Goal: Task Accomplishment & Management: Use online tool/utility

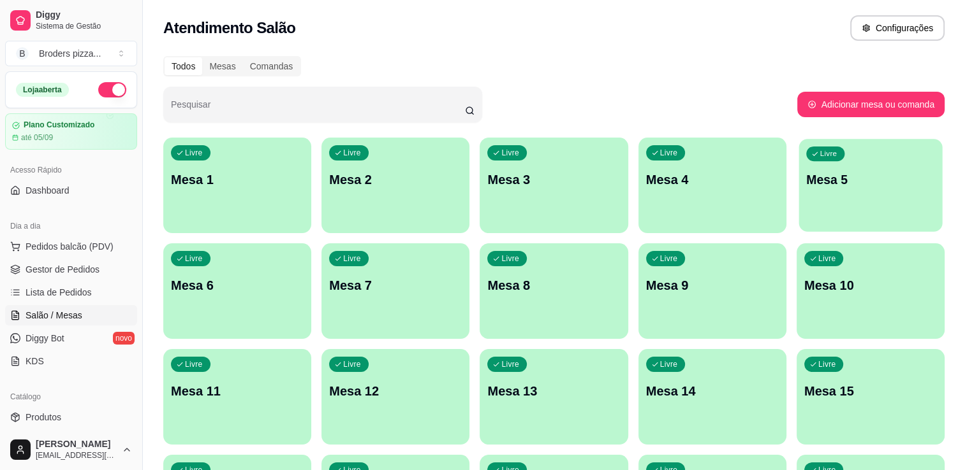
click at [863, 221] on div "button" at bounding box center [869, 224] width 143 height 15
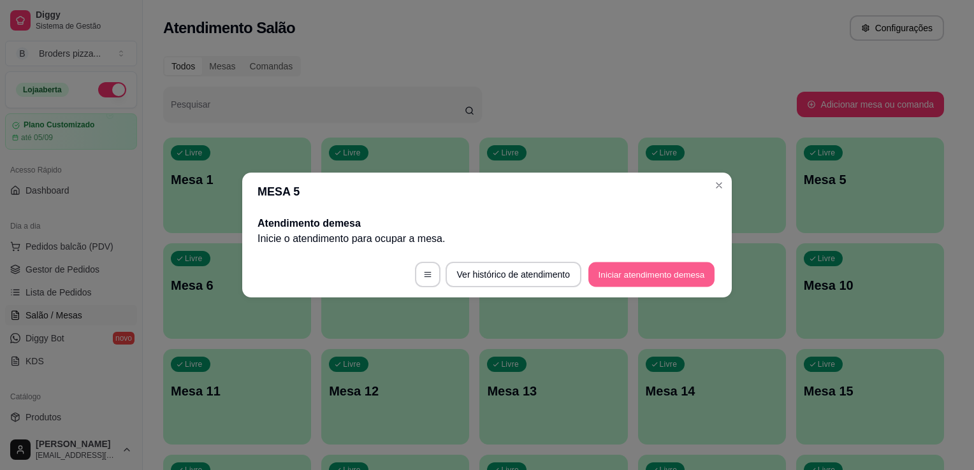
click at [656, 267] on button "Iniciar atendimento de mesa" at bounding box center [651, 275] width 126 height 25
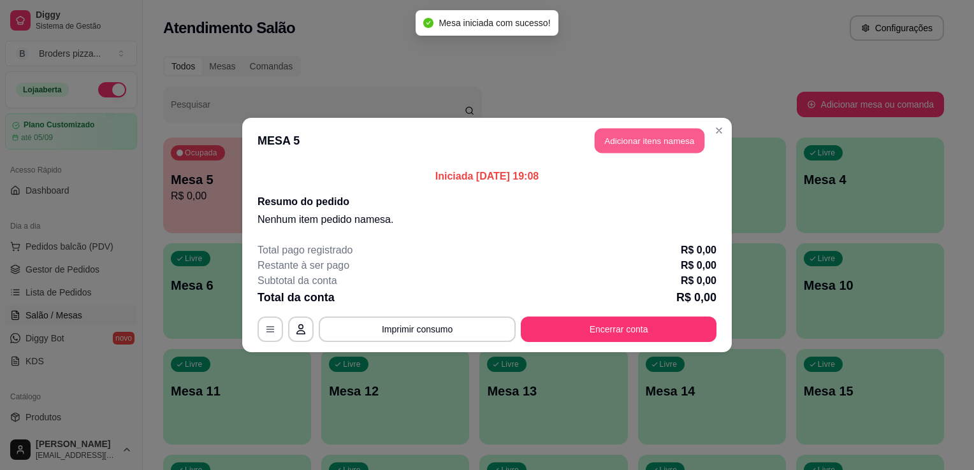
click at [606, 144] on button "Adicionar itens na mesa" at bounding box center [650, 141] width 110 height 25
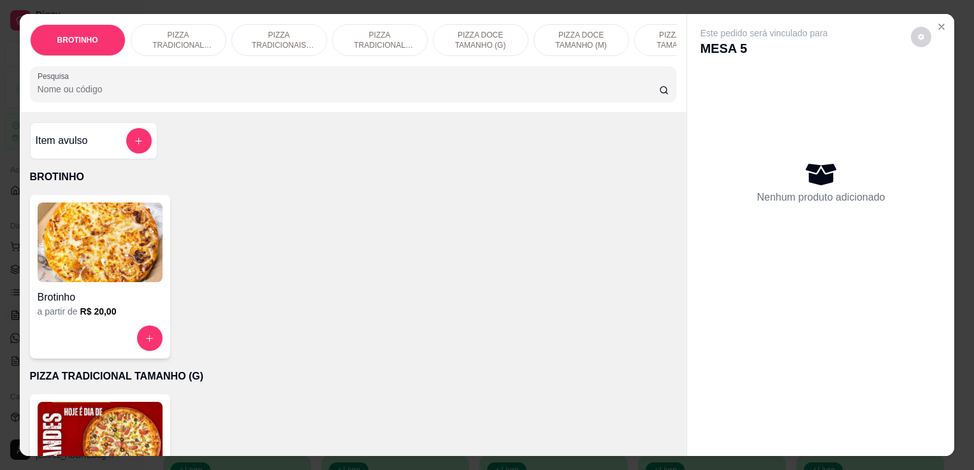
click at [131, 419] on img at bounding box center [100, 442] width 125 height 80
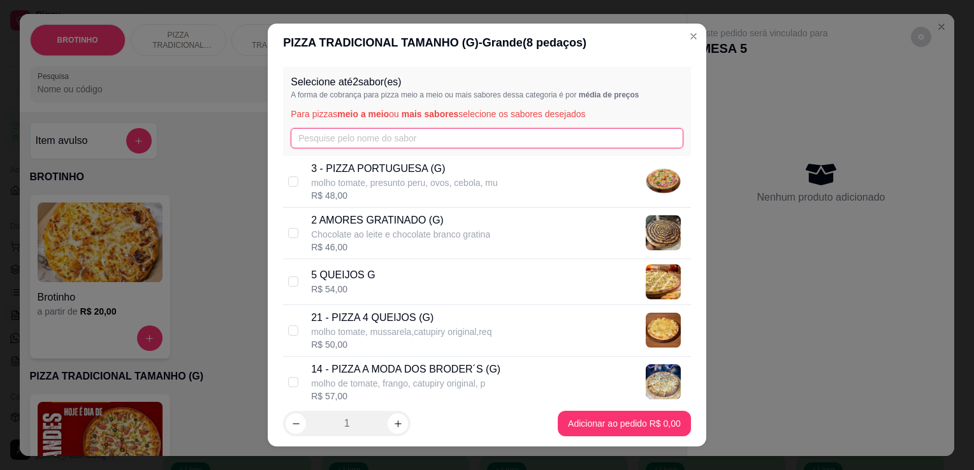
click at [400, 133] on input "text" at bounding box center [487, 138] width 393 height 20
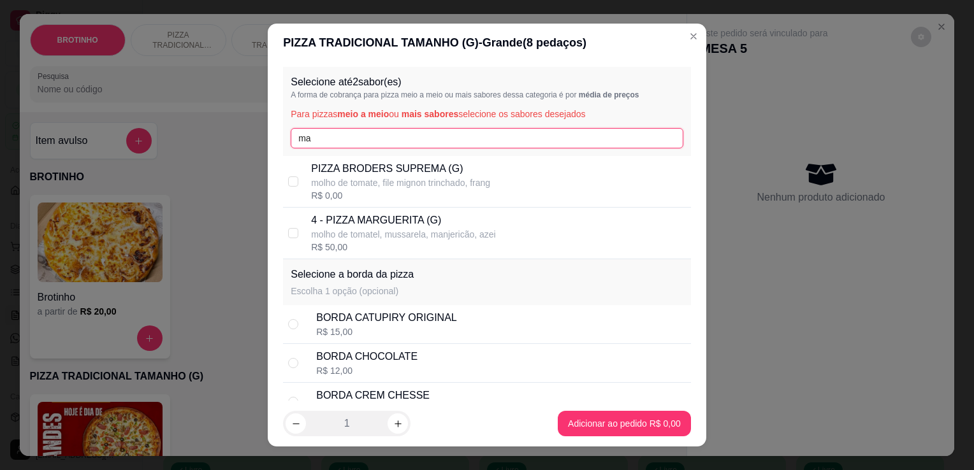
type input "m"
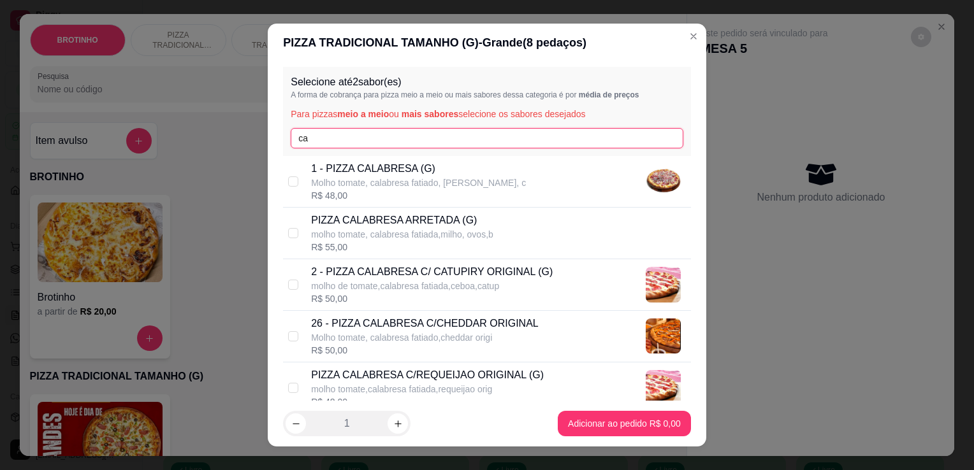
type input "ca"
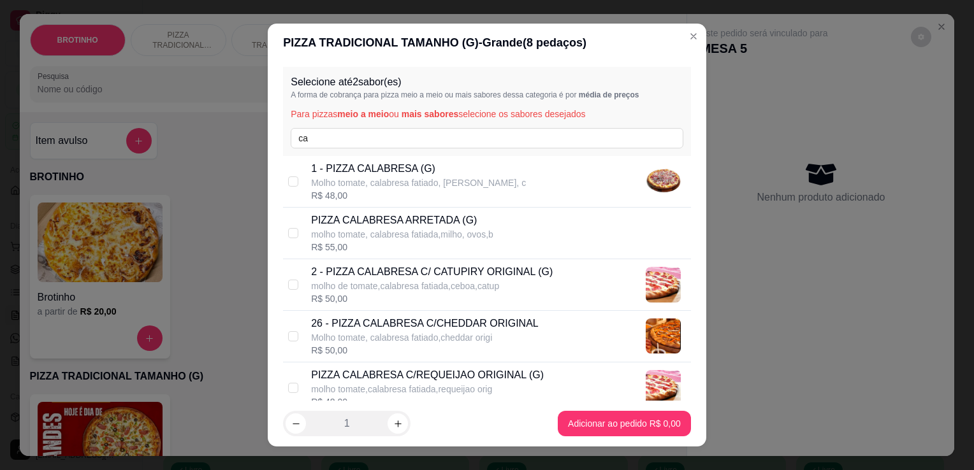
click at [375, 180] on p "Molho tomate, calabresa fatiado, [PERSON_NAME], c" at bounding box center [418, 183] width 215 height 13
checkbox input "true"
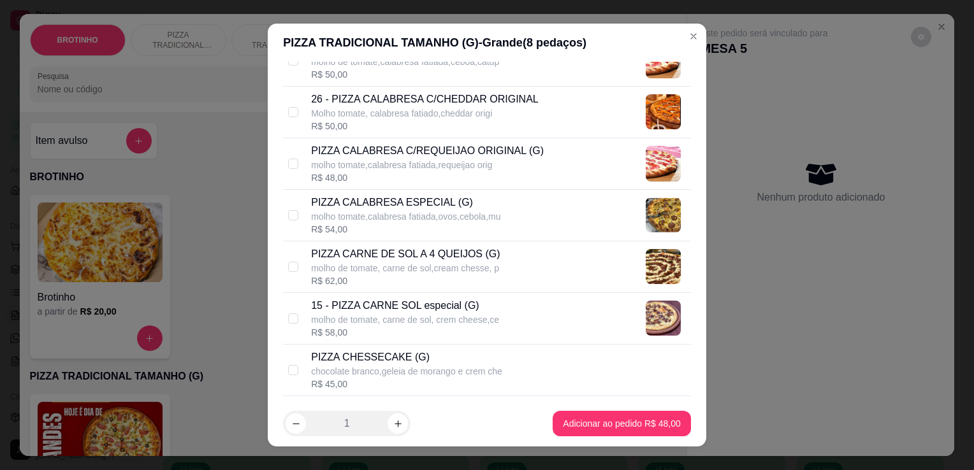
scroll to position [234, 0]
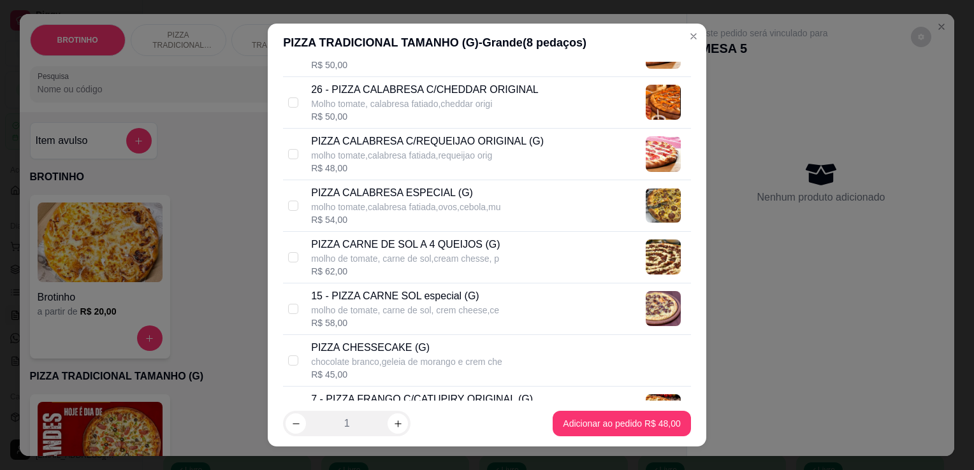
click at [530, 302] on div "15 - PIZZA CARNE SOL especial (G) molho de tomate, carne de sol, crem cheese,ce…" at bounding box center [498, 309] width 375 height 41
checkbox input "true"
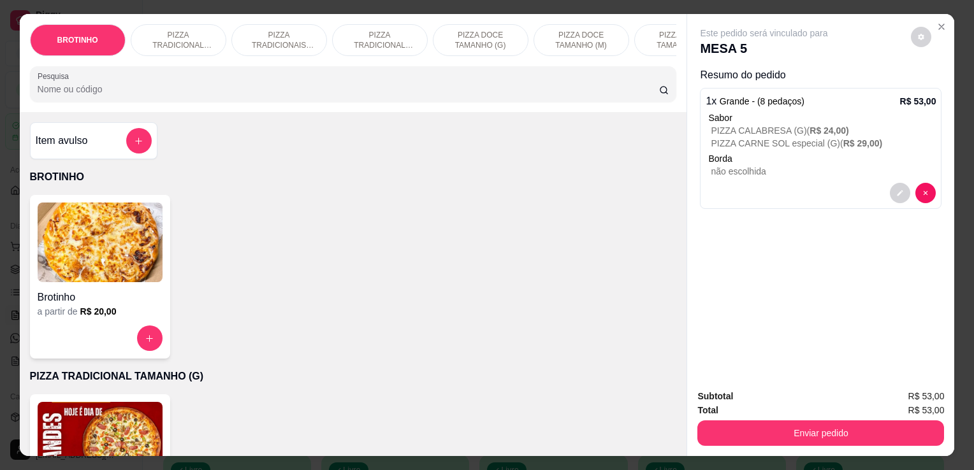
click at [265, 34] on p "PIZZA TRADICIONAIS TAMANHO (M)" at bounding box center [279, 40] width 74 height 20
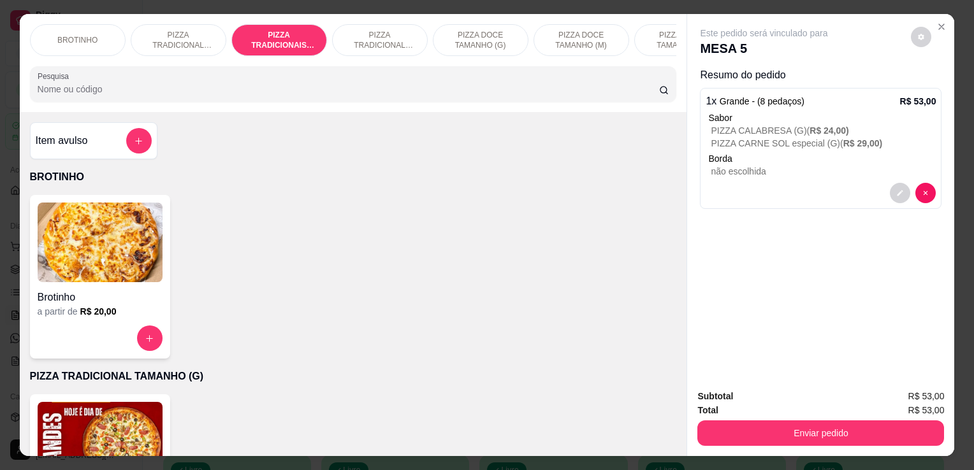
scroll to position [31, 0]
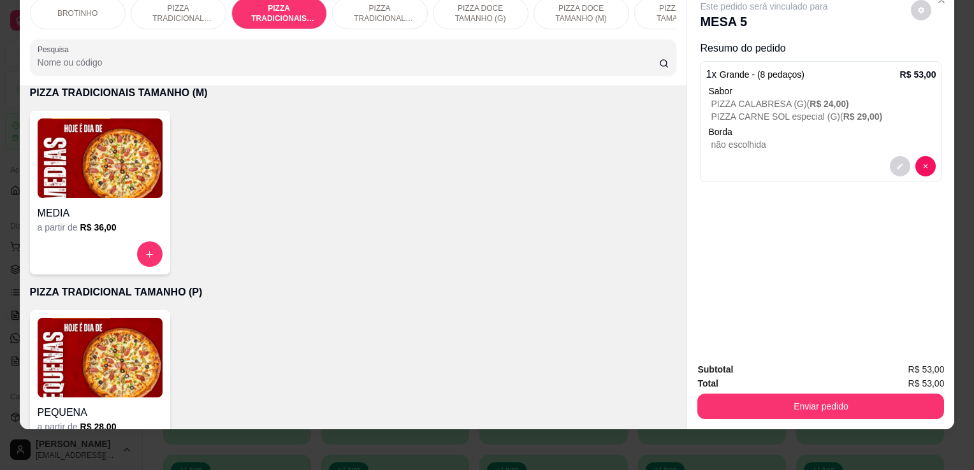
click at [131, 228] on div "a partir de R$ 36,00" at bounding box center [100, 227] width 125 height 13
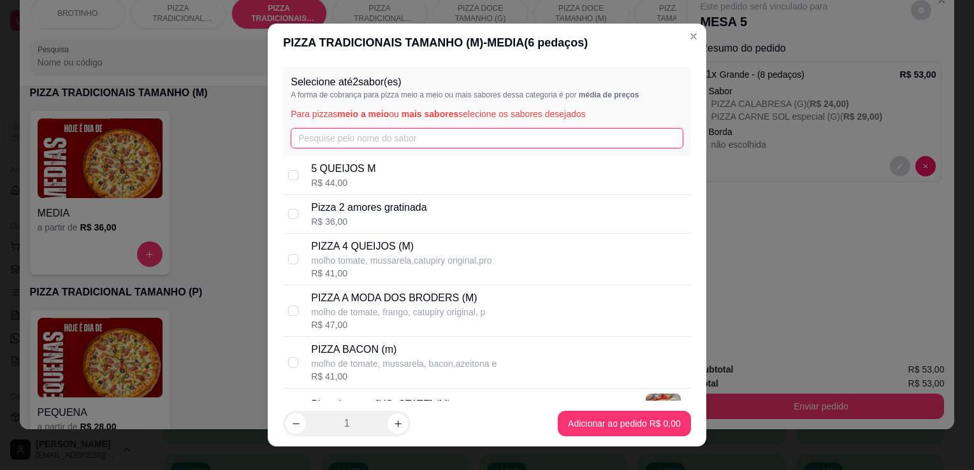
click at [331, 140] on input "text" at bounding box center [487, 138] width 393 height 20
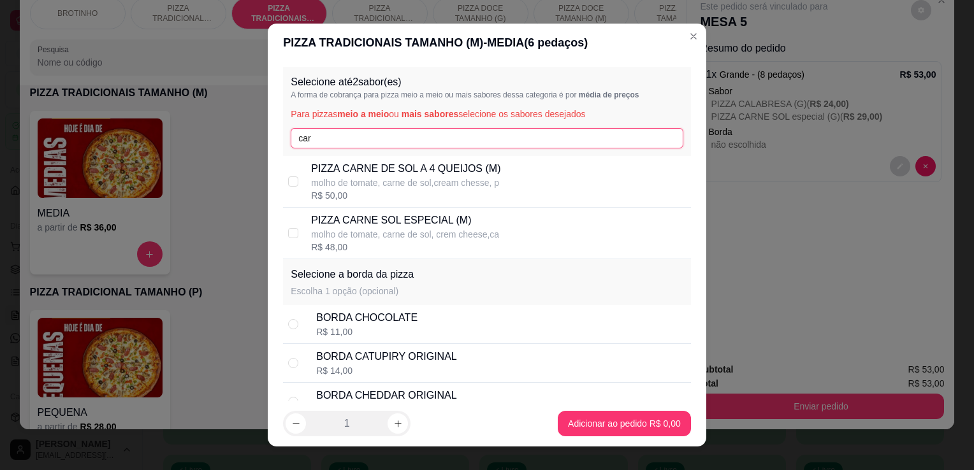
type input "car"
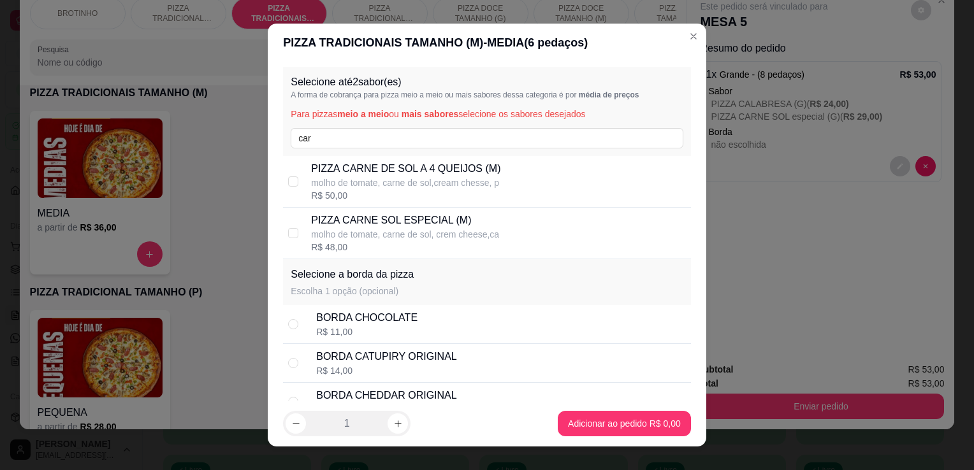
click at [448, 230] on p "molho de tomate, carne de sol, crem cheese,ca" at bounding box center [405, 234] width 188 height 13
checkbox input "true"
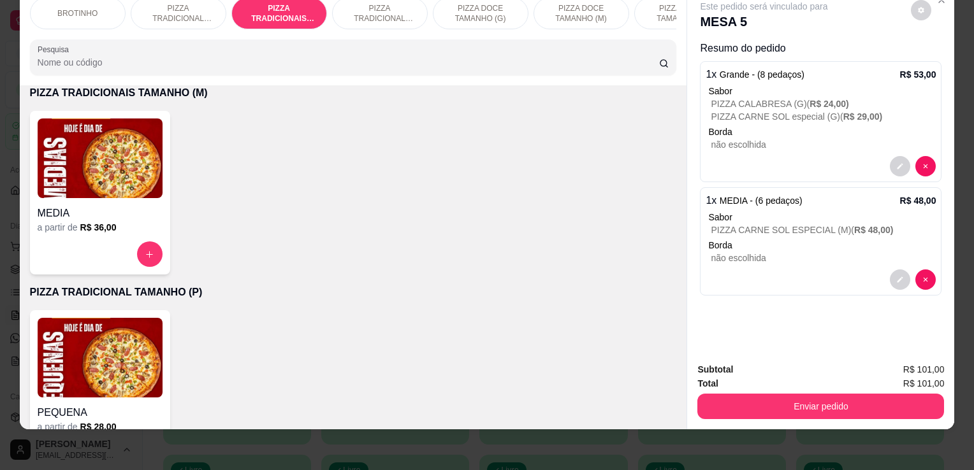
click at [650, 428] on div "BROTINHO PIZZA TRADICIONAL TAMANHO (G) PIZZA TRADICIONAIS TAMANHO (M) PIZZA TRA…" at bounding box center [487, 235] width 974 height 470
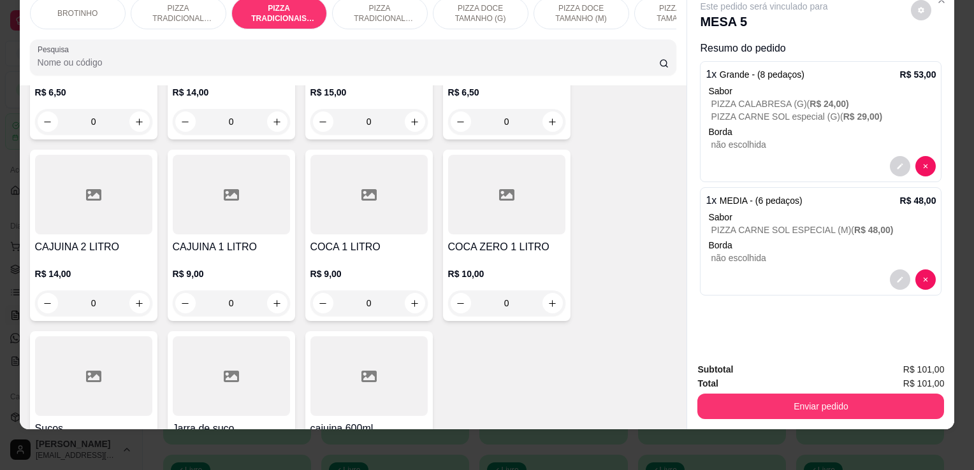
scroll to position [1601, 0]
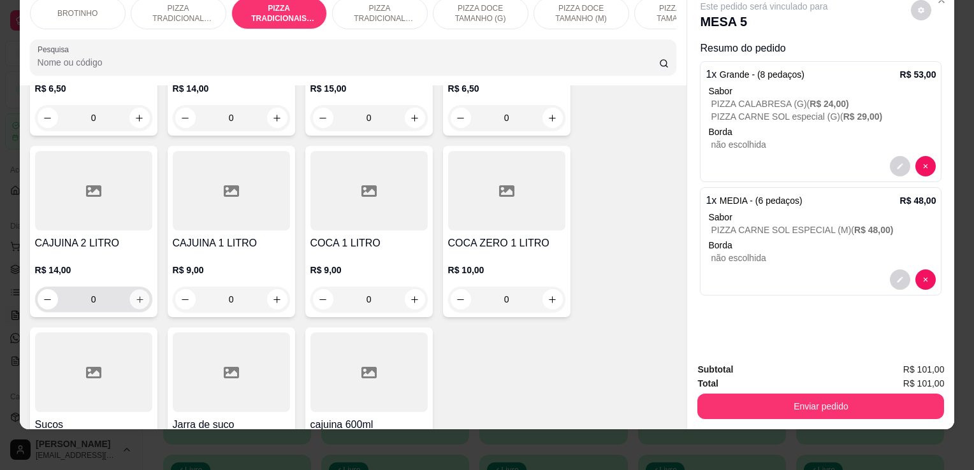
click at [135, 300] on icon "increase-product-quantity" at bounding box center [140, 300] width 10 height 10
type input "1"
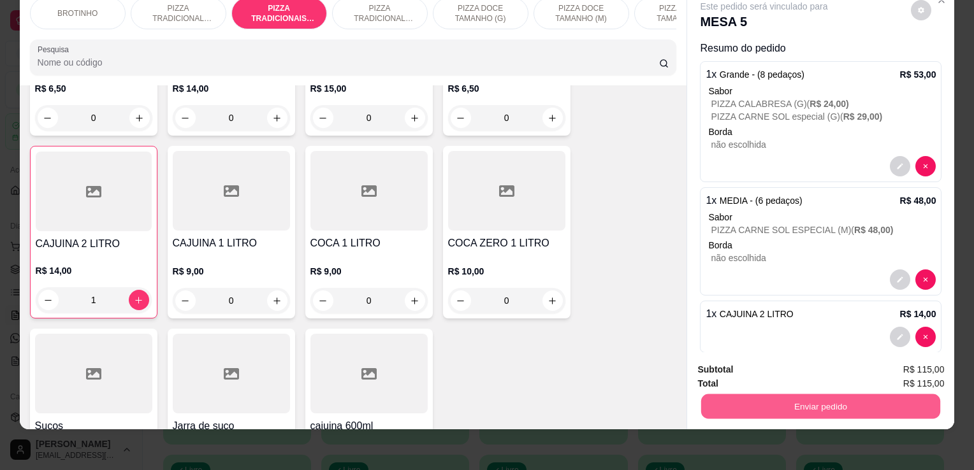
click at [743, 394] on button "Enviar pedido" at bounding box center [820, 406] width 239 height 25
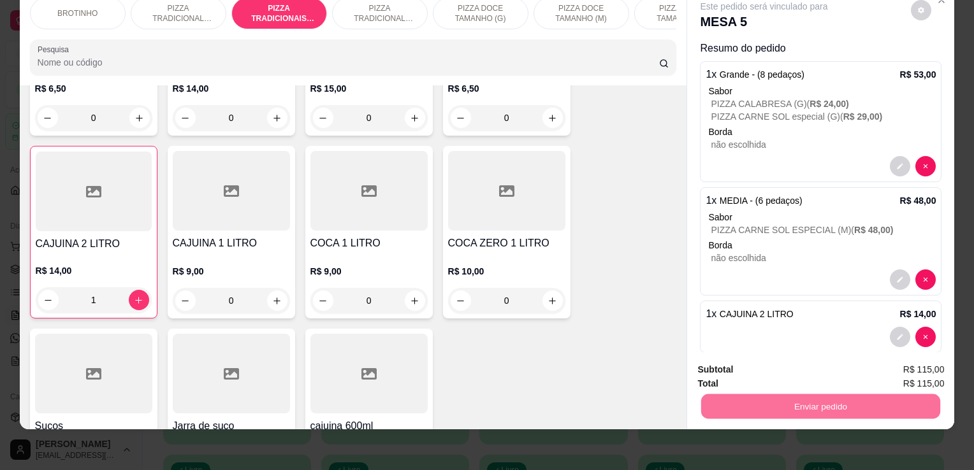
click at [740, 371] on button "Não registrar e enviar pedido" at bounding box center [779, 366] width 129 height 24
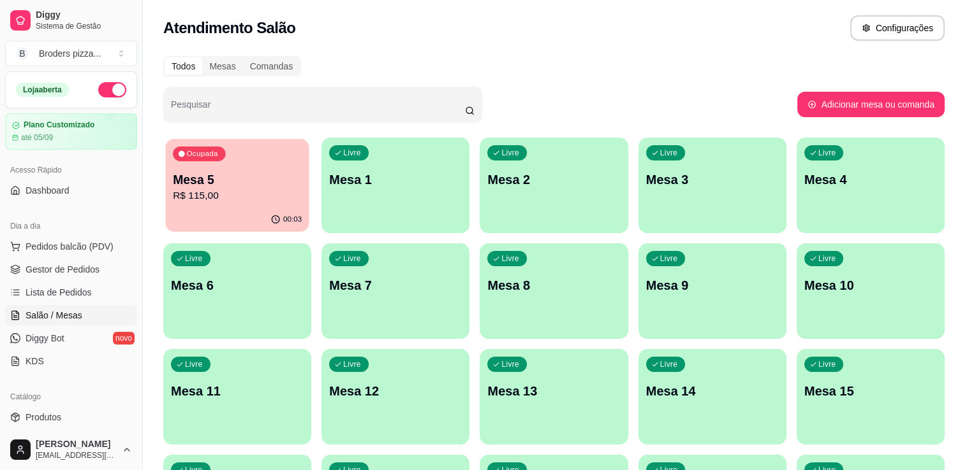
click at [220, 201] on p "R$ 115,00" at bounding box center [237, 196] width 129 height 15
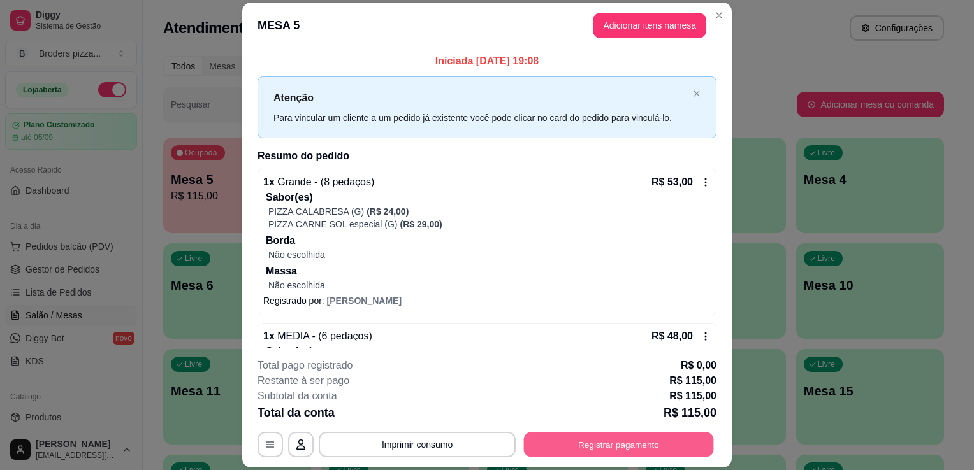
click at [581, 445] on button "Registrar pagamento" at bounding box center [619, 445] width 190 height 25
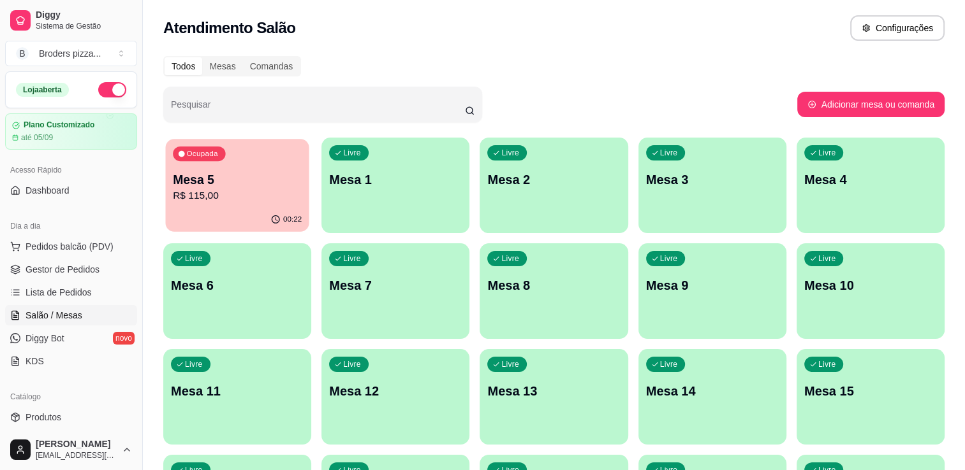
click at [260, 187] on p "Mesa 5" at bounding box center [237, 179] width 129 height 17
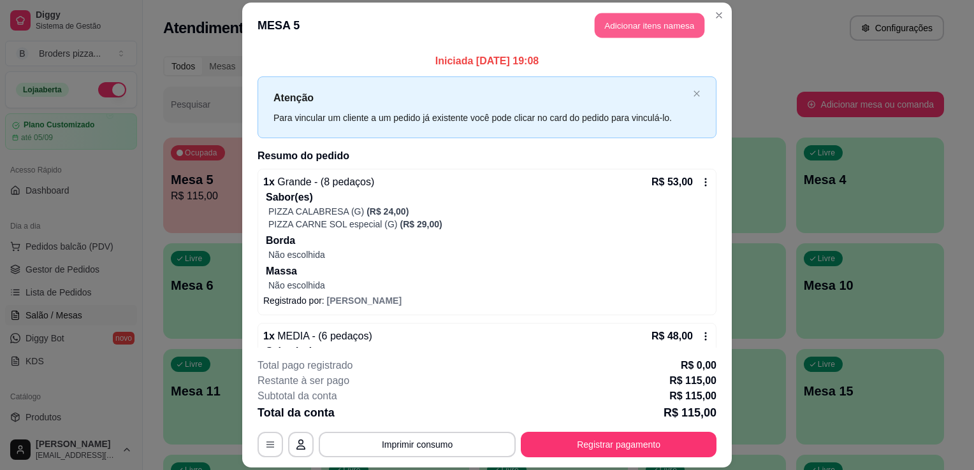
click at [622, 30] on button "Adicionar itens na mesa" at bounding box center [650, 25] width 110 height 25
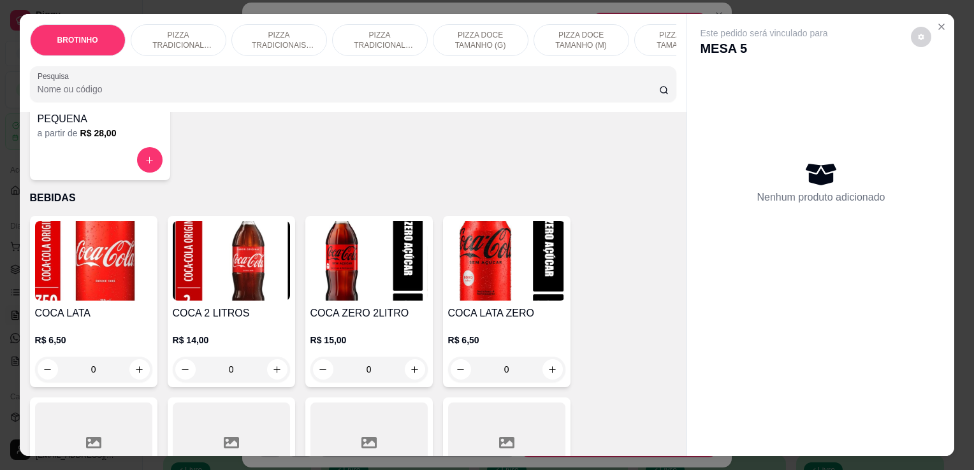
scroll to position [1616, 0]
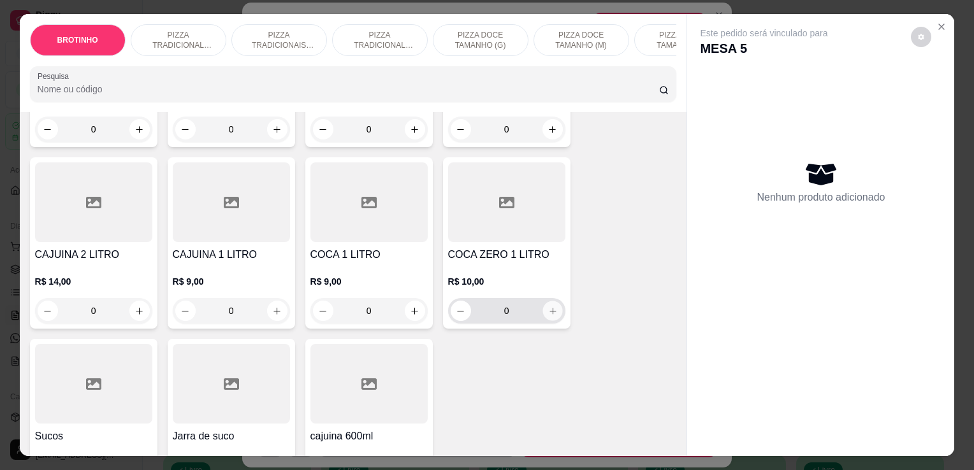
click at [546, 321] on button "increase-product-quantity" at bounding box center [553, 312] width 20 height 20
type input "1"
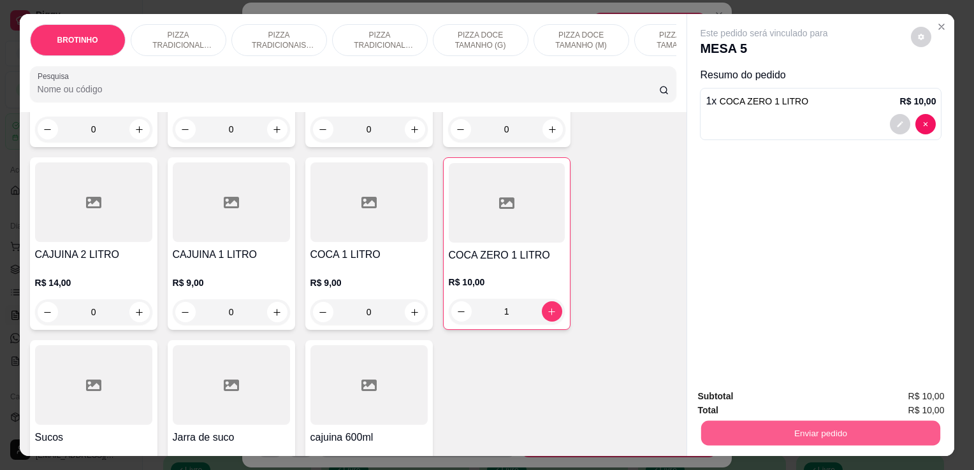
click at [771, 425] on button "Enviar pedido" at bounding box center [820, 433] width 239 height 25
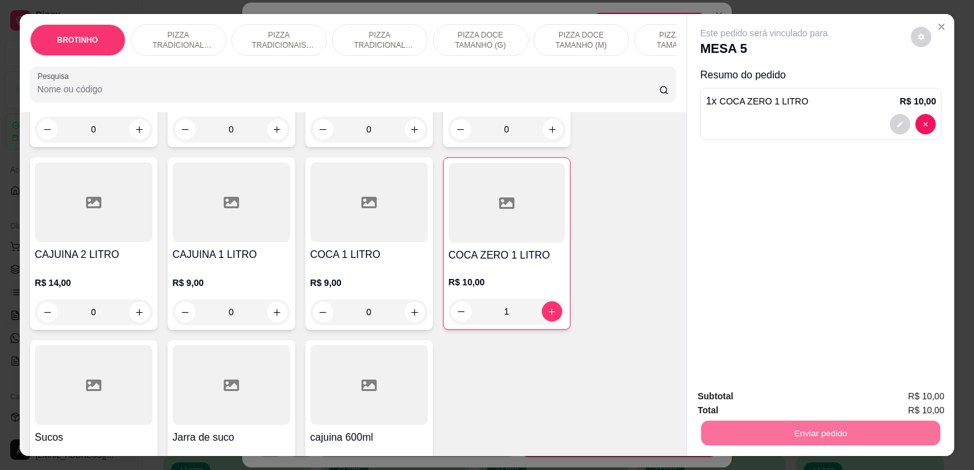
click at [730, 404] on button "Não registrar e enviar pedido" at bounding box center [779, 398] width 129 height 24
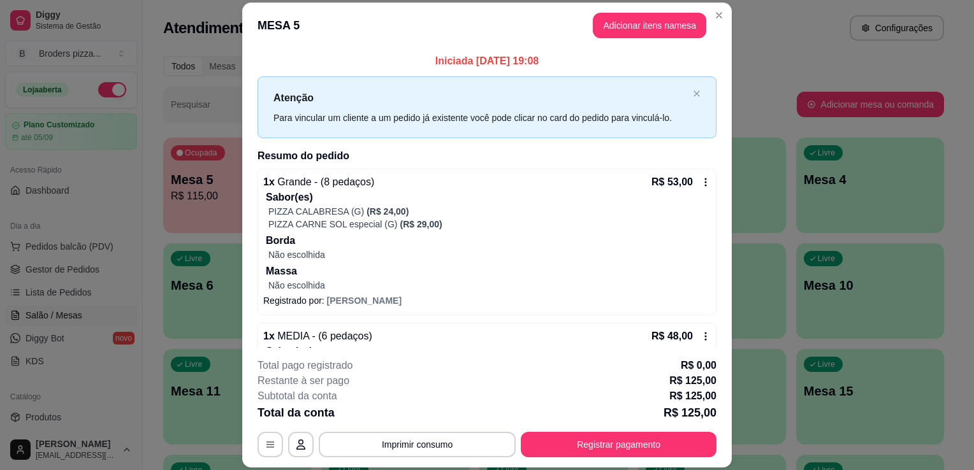
click at [266, 346] on p "Sabor(es)" at bounding box center [488, 351] width 445 height 15
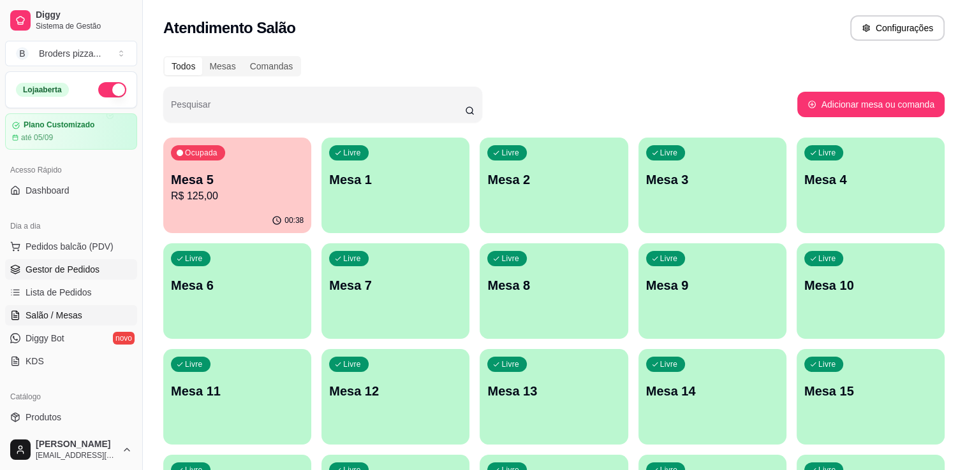
click at [77, 268] on span "Gestor de Pedidos" at bounding box center [63, 269] width 74 height 13
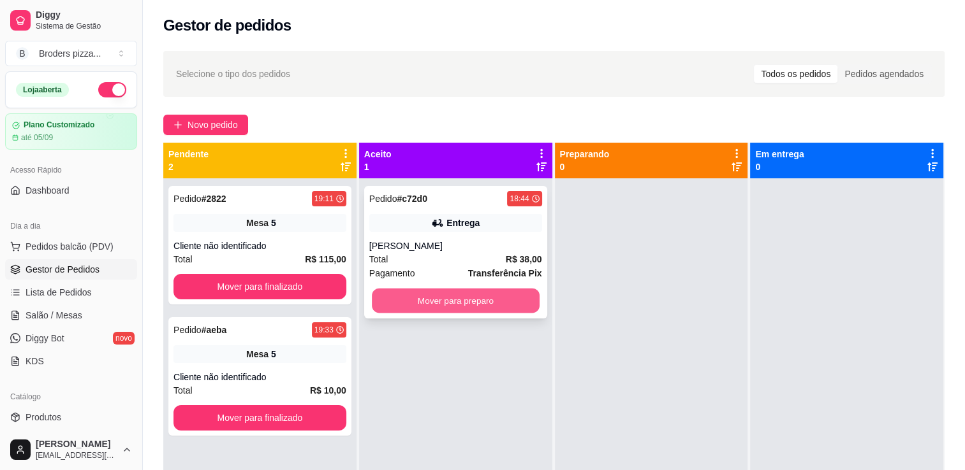
click at [491, 294] on button "Mover para preparo" at bounding box center [456, 301] width 168 height 25
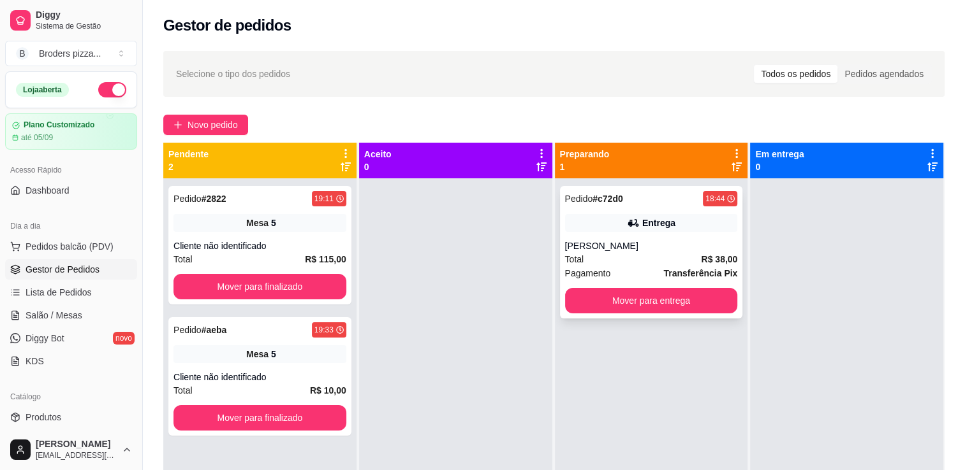
click at [671, 314] on div "Pedido # c72d0 18:44 Entrega paula Total R$ 38,00 Pagamento Transferência Pix M…" at bounding box center [651, 252] width 183 height 133
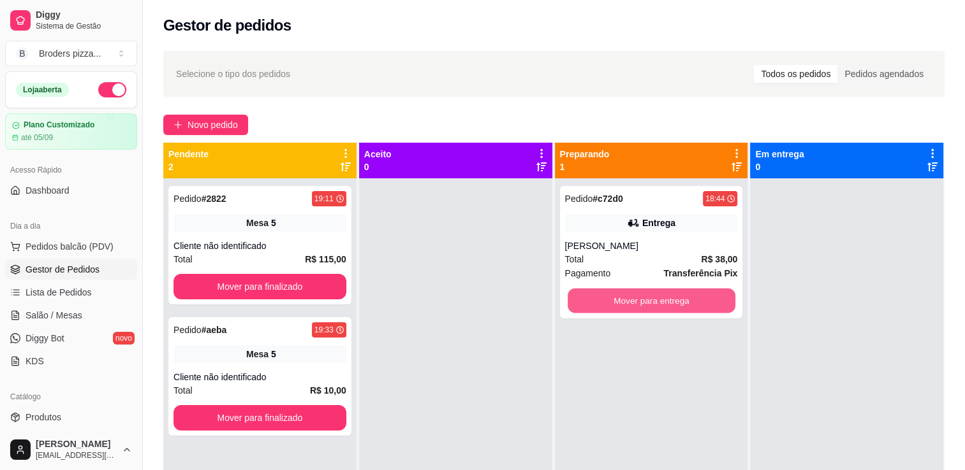
click at [687, 310] on button "Mover para entrega" at bounding box center [651, 301] width 168 height 25
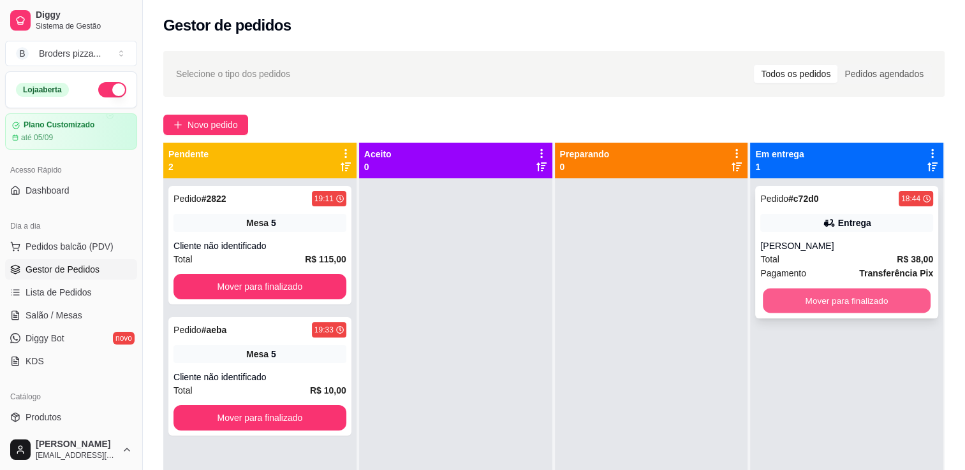
click at [779, 309] on button "Mover para finalizado" at bounding box center [846, 301] width 168 height 25
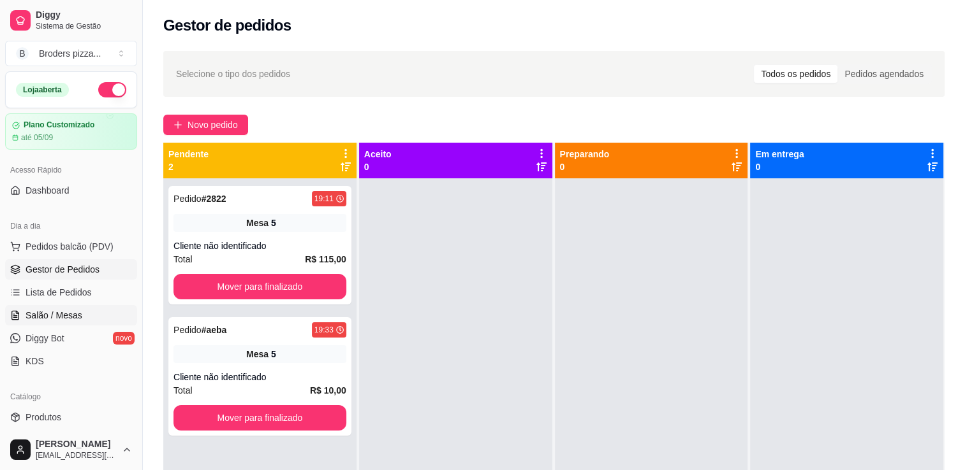
click at [73, 317] on span "Salão / Mesas" at bounding box center [54, 315] width 57 height 13
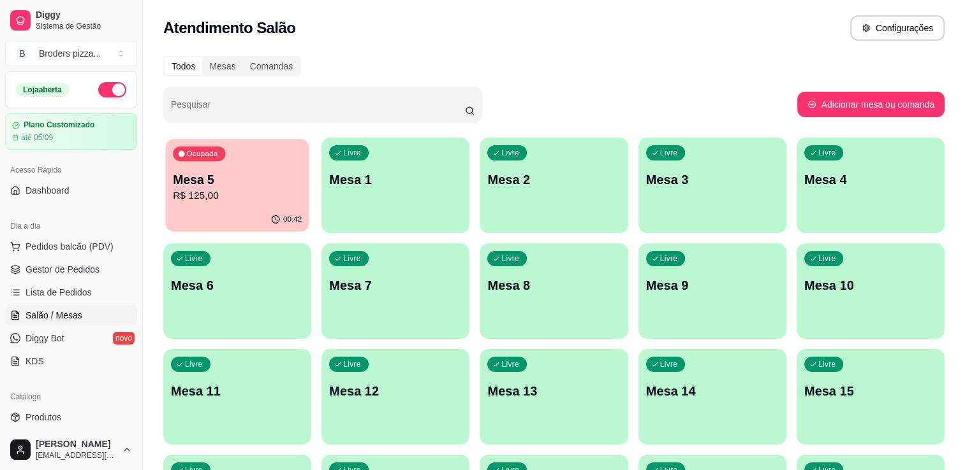
click at [242, 182] on p "Mesa 5" at bounding box center [237, 179] width 129 height 17
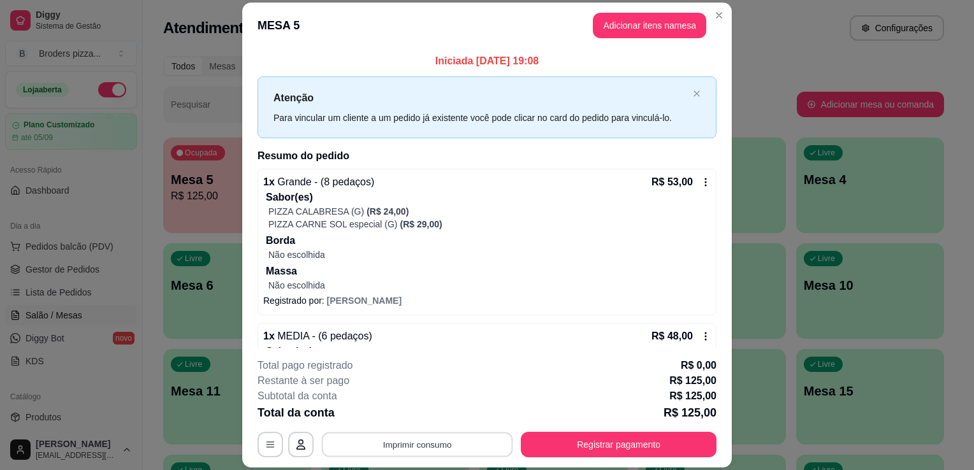
click at [435, 442] on button "Imprimir consumo" at bounding box center [417, 445] width 191 height 25
click at [413, 409] on button "IMPRESSORA" at bounding box center [416, 416] width 89 height 20
